Goal: Task Accomplishment & Management: Manage account settings

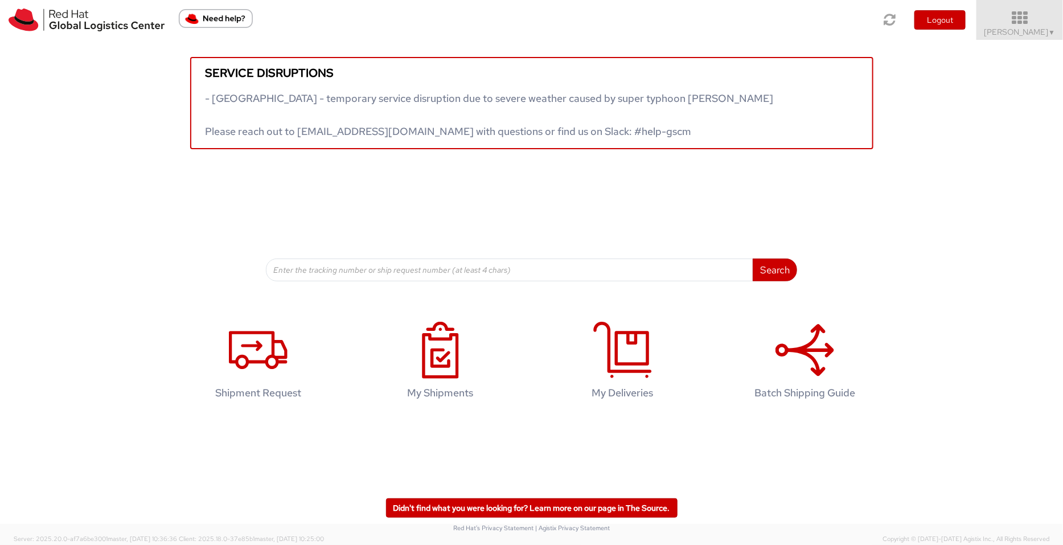
click at [850, 23] on icon at bounding box center [1020, 18] width 100 height 16
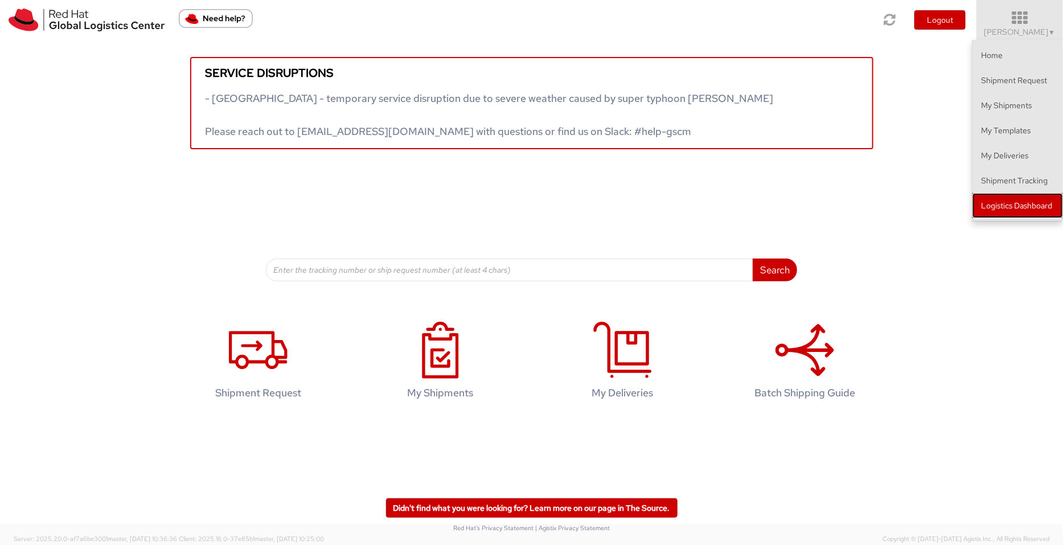
click at [850, 201] on link "Logistics Dashboard" at bounding box center [1017, 205] width 91 height 25
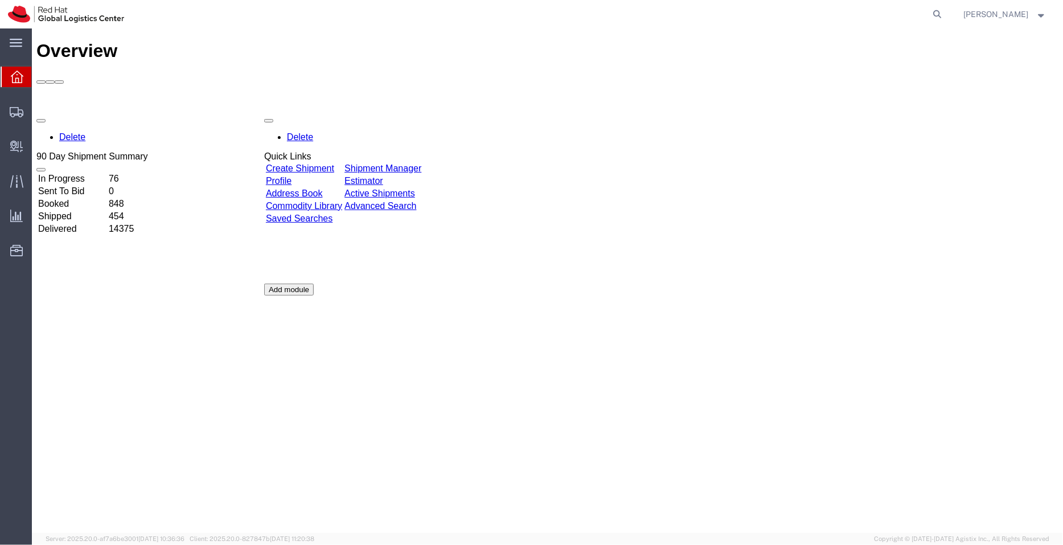
click at [413, 163] on link "Shipment Manager" at bounding box center [382, 168] width 77 height 10
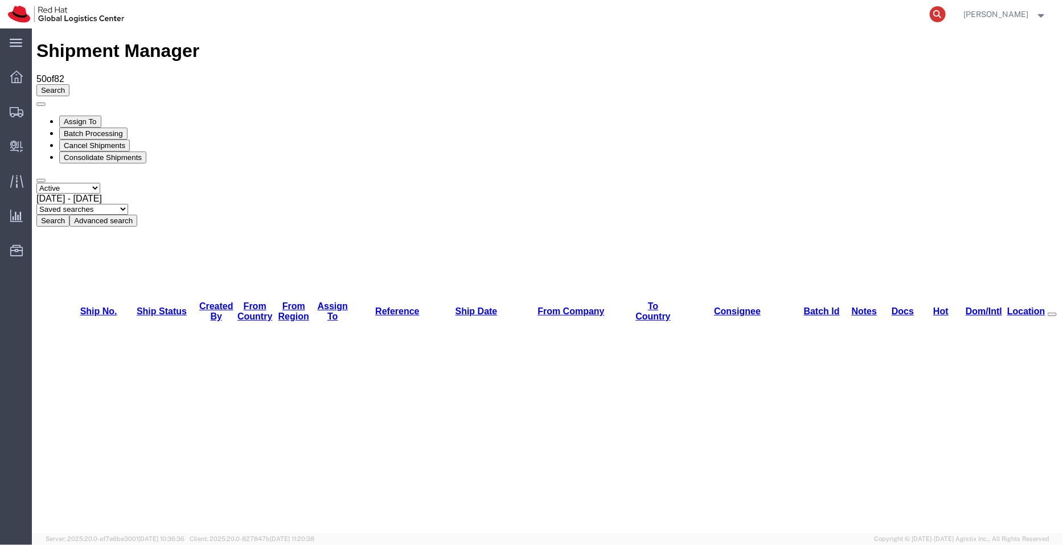
click at [943, 10] on icon at bounding box center [938, 14] width 16 height 16
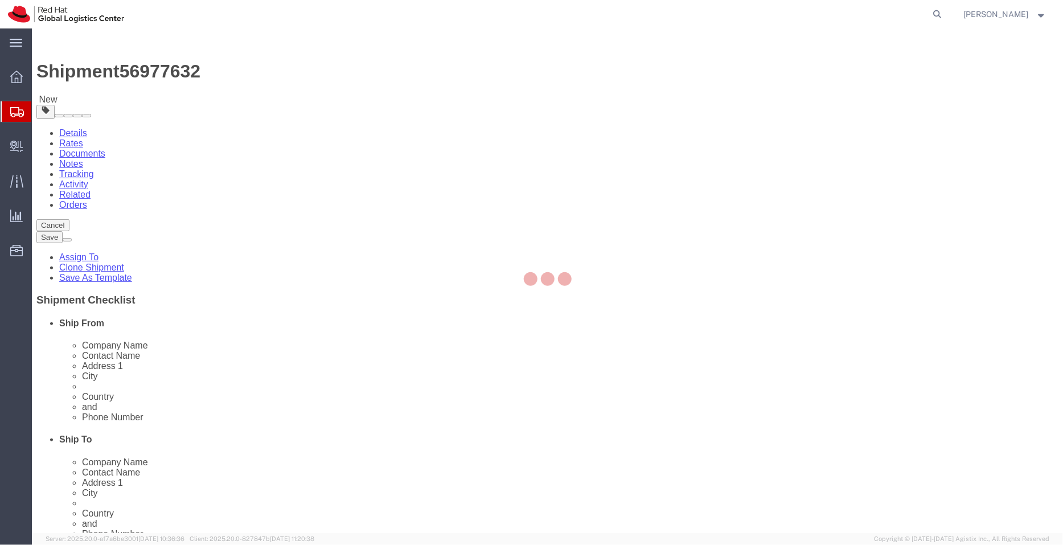
select select "51051"
select select "38006"
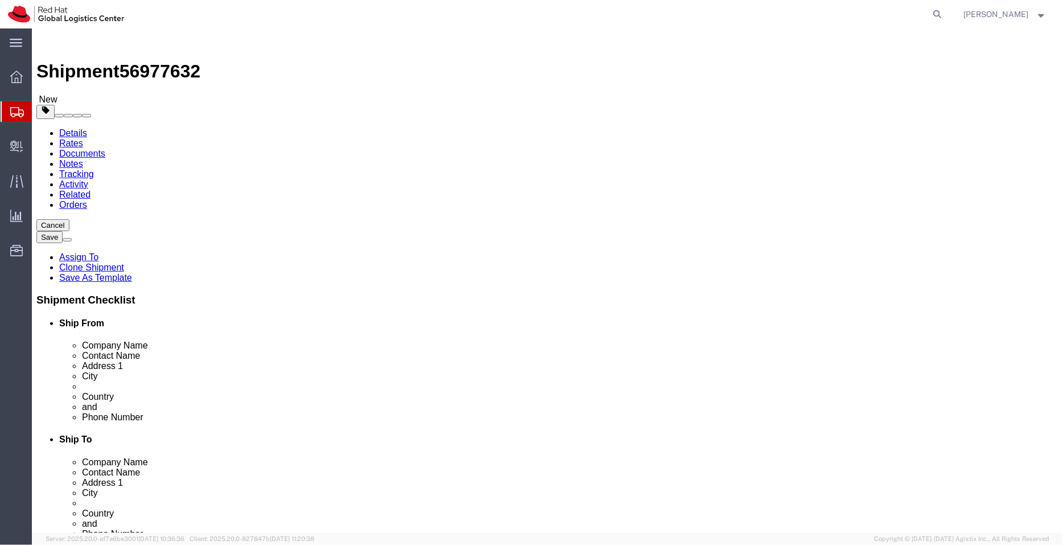
click link "Assign To"
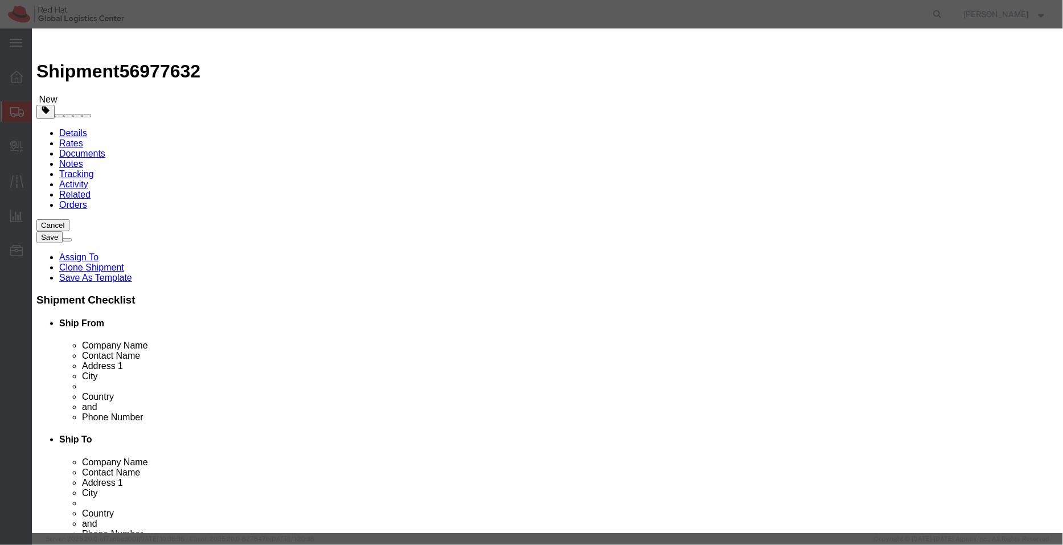
click div "Account Account Account Adex Anixter Inc Brandfuel CDW Canadian Spirit Craters …"
select select "104821"
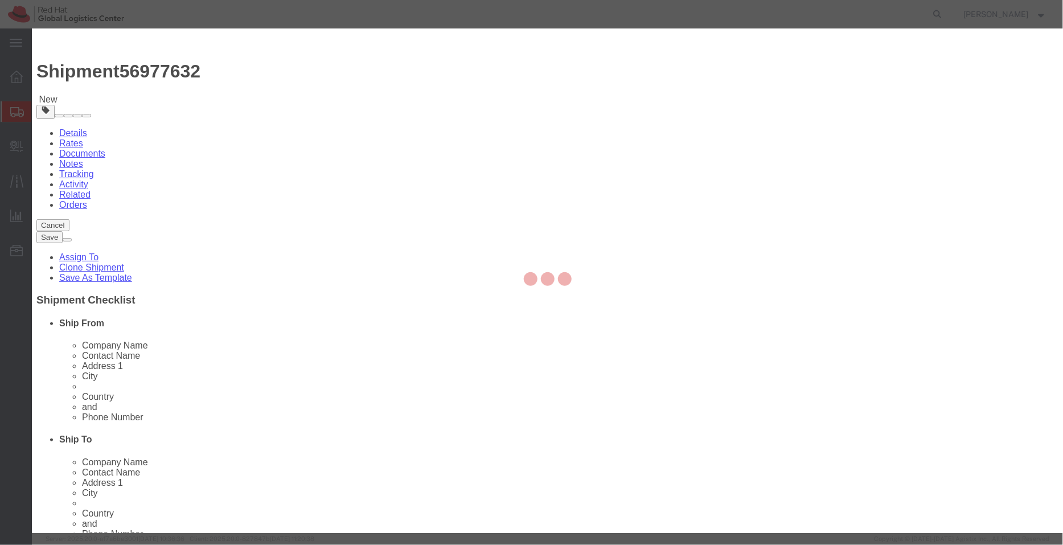
select select
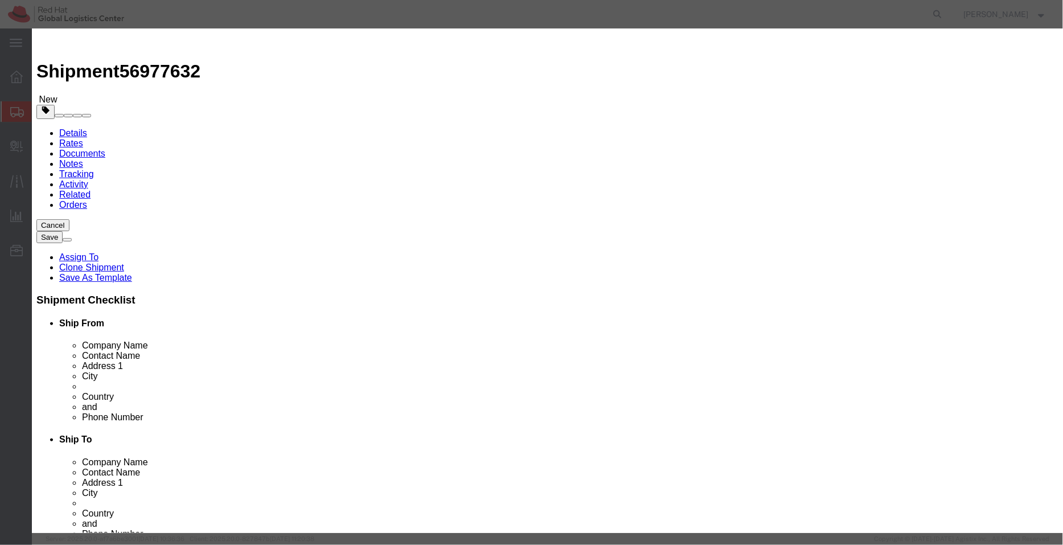
click textarea "Message"
type textarea "L"
type textarea "Hold until [DATE]"
click button "Assign"
click div "Account Red Hat Account Adex Anixter Inc Brandfuel CDW Canadian Spirit Craters …"
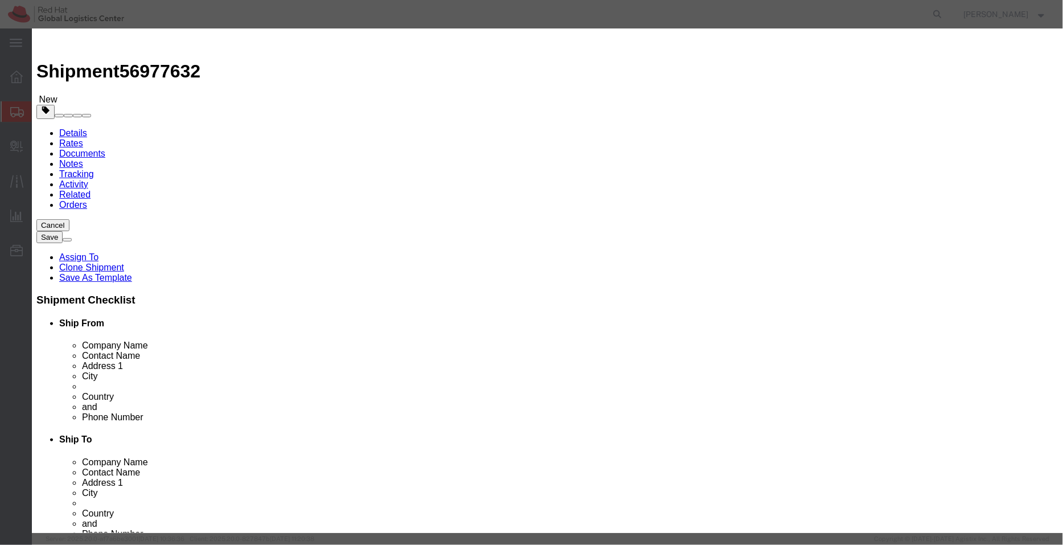
type input "pse"
select select "17188"
click button "Assign"
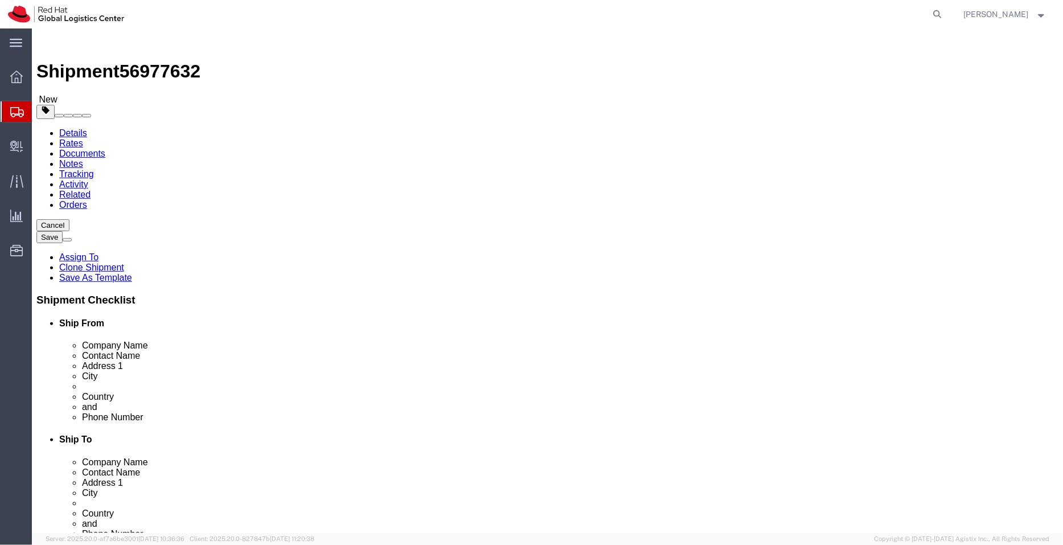
drag, startPoint x: 199, startPoint y: 235, endPoint x: 110, endPoint y: 229, distance: 88.4
click div "Contact Name [PERSON_NAME]"
drag, startPoint x: 153, startPoint y: 15, endPoint x: 31, endPoint y: 12, distance: 121.3
click h1 "Shipment 56977632"
copy h1 "Shipment 56977632"
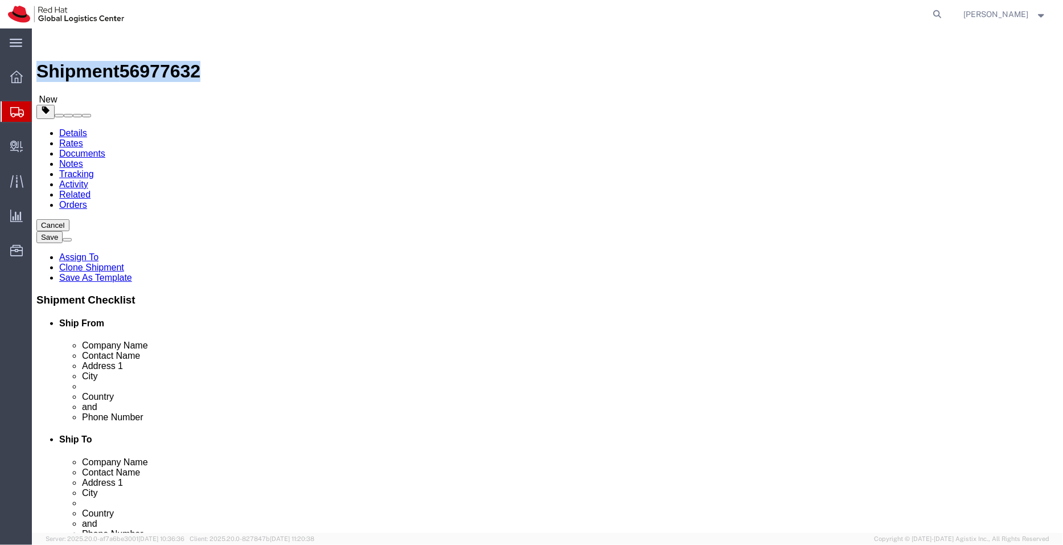
click icon
click at [0, 0] on span "Shipment Manager" at bounding box center [0, 0] width 0 height 0
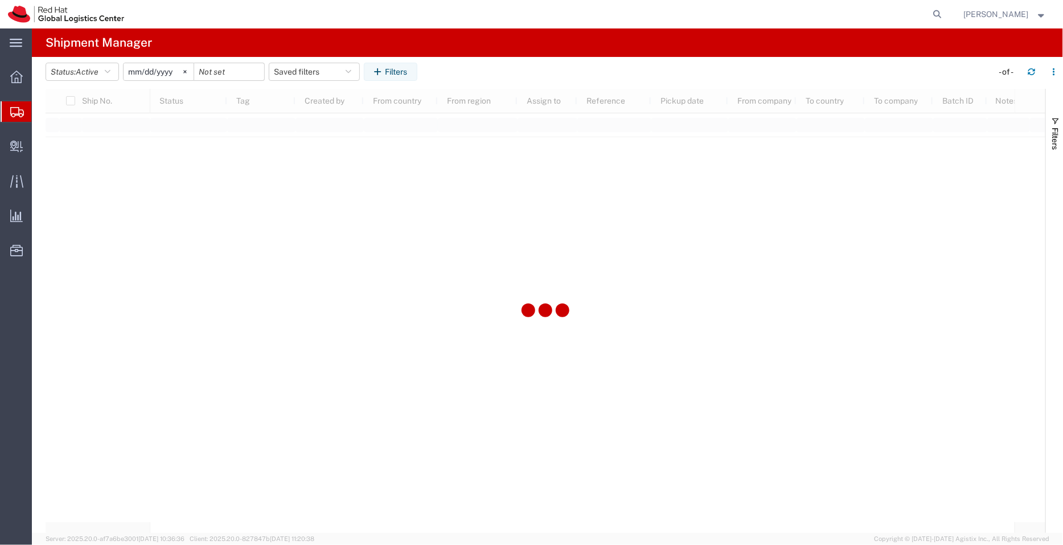
type input "[DATE]"
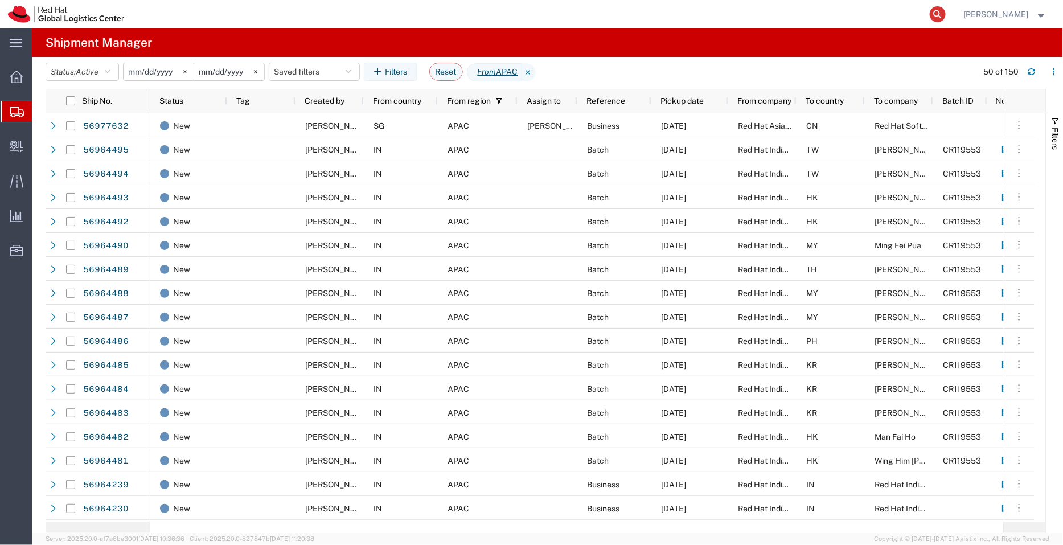
click at [940, 15] on icon at bounding box center [938, 14] width 16 height 16
paste input "Shipment 56977632"
click at [632, 15] on input "Shipment 56977632" at bounding box center [756, 14] width 346 height 27
drag, startPoint x: 686, startPoint y: 13, endPoint x: 558, endPoint y: 34, distance: 129.2
click at [558, 34] on div "main_menu Created with Sketch. Collapse Menu Overview Shipments Shipment Manage…" at bounding box center [531, 286] width 1063 height 516
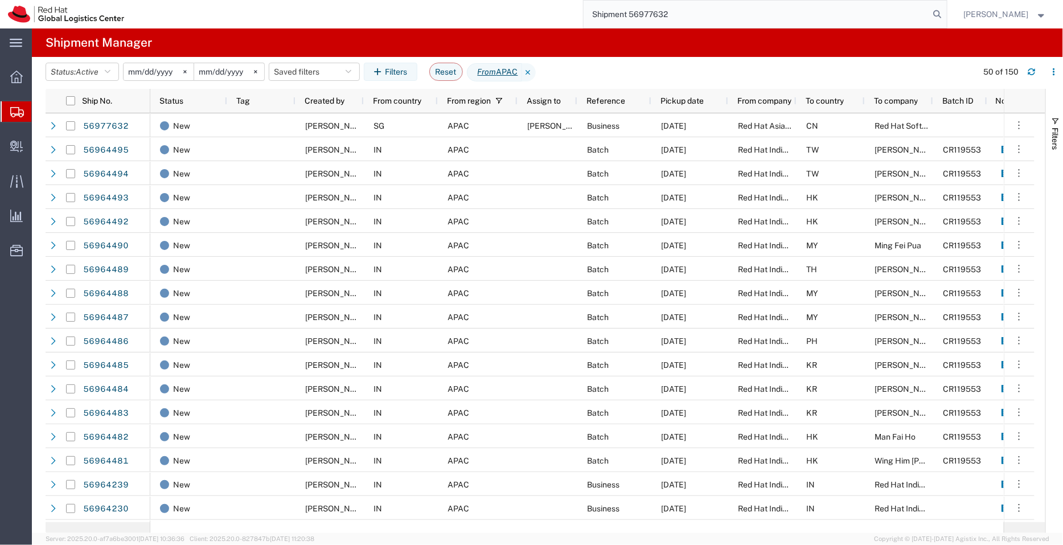
paste input "56867361"
type input "56867361"
click at [941, 21] on icon at bounding box center [938, 14] width 16 height 16
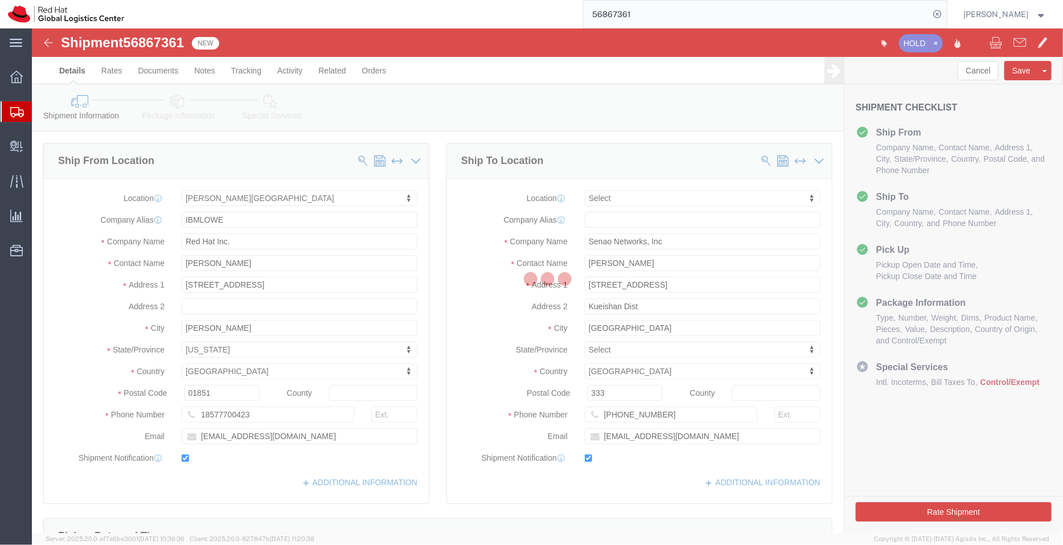
select select "65011"
select select
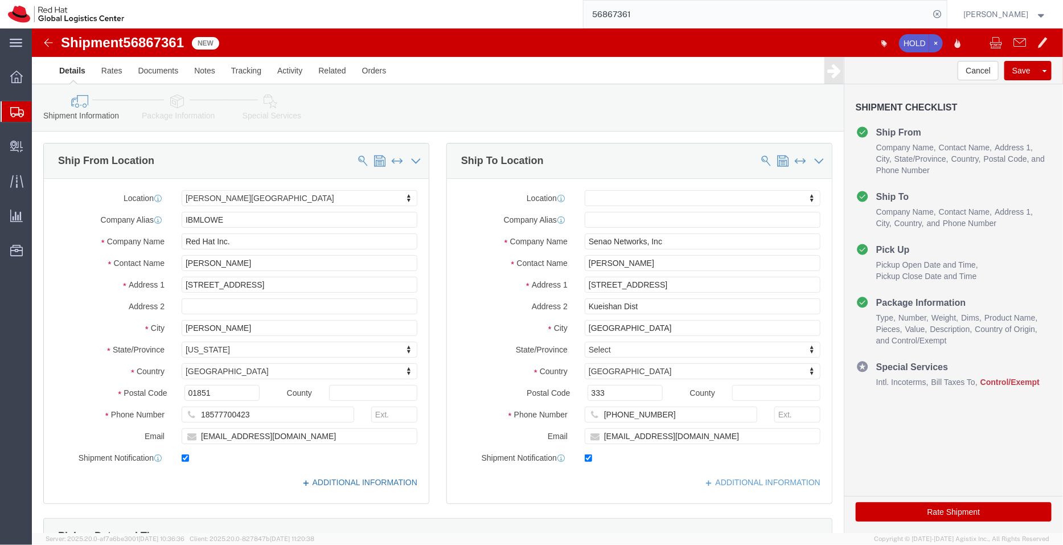
click link "ADDITIONAL INFORMATION"
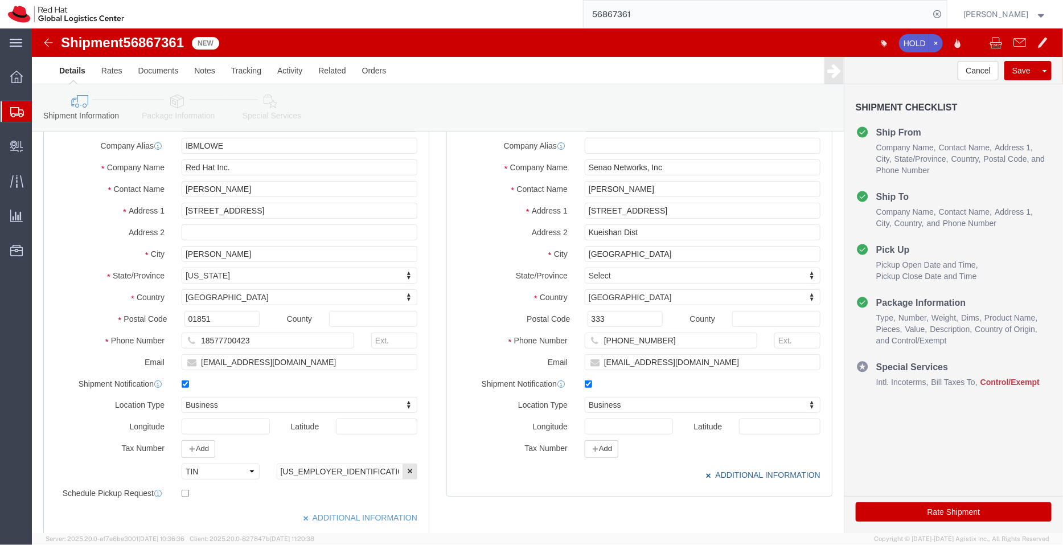
scroll to position [77, 0]
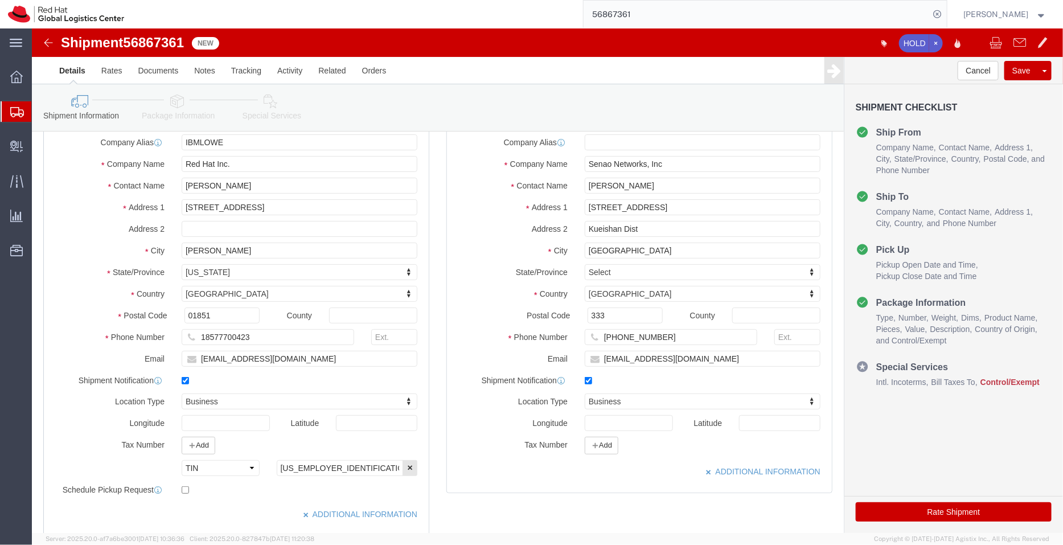
click icon
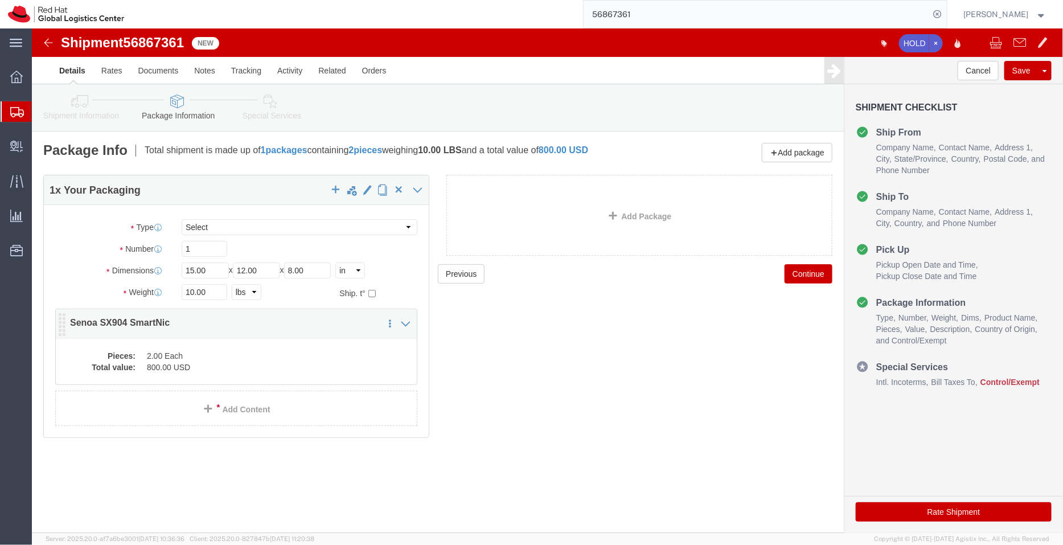
click dd "800.00 USD"
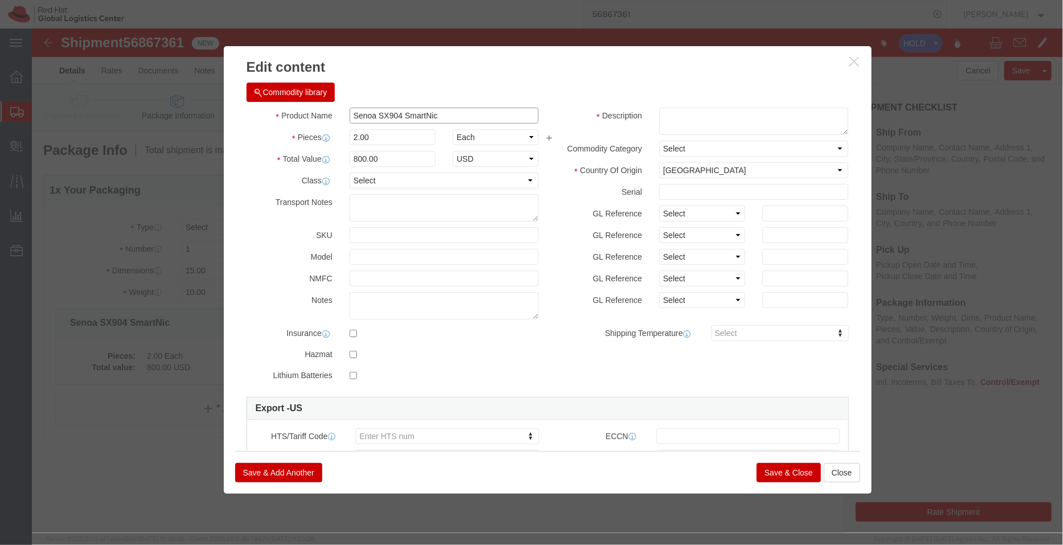
drag, startPoint x: 418, startPoint y: 92, endPoint x: 244, endPoint y: 85, distance: 174.3
click div "Product Name Senoa SX904 SmartNic"
